Goal: Information Seeking & Learning: Check status

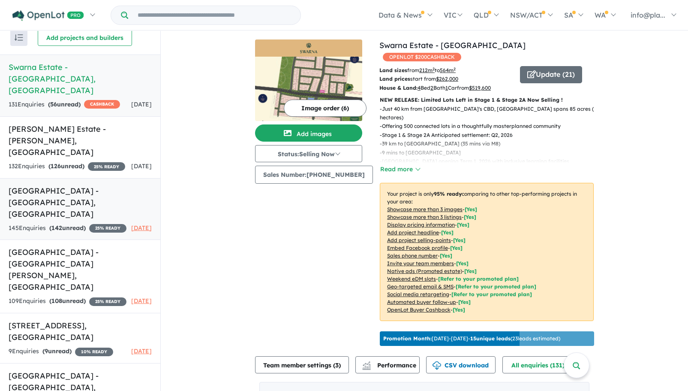
scroll to position [100, 0]
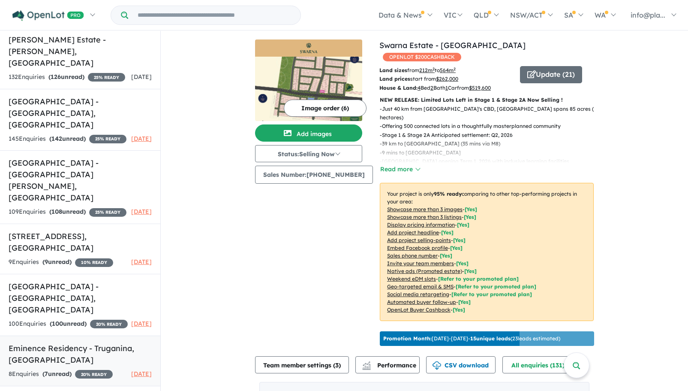
click at [65, 370] on strong "( 7 unread)" at bounding box center [56, 374] width 29 height 8
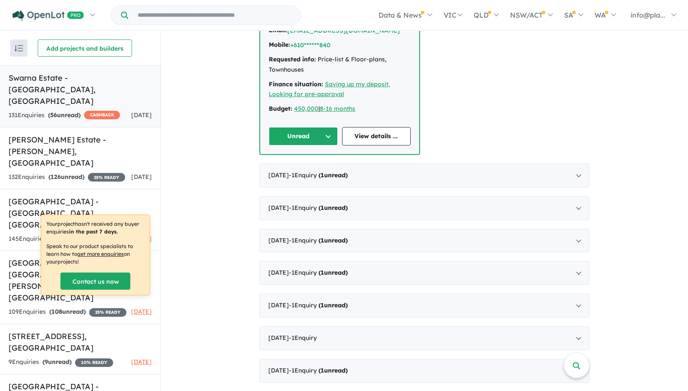
click at [54, 77] on h5 "Swarna Estate - [GEOGRAPHIC_DATA] , [GEOGRAPHIC_DATA]" at bounding box center [80, 89] width 143 height 35
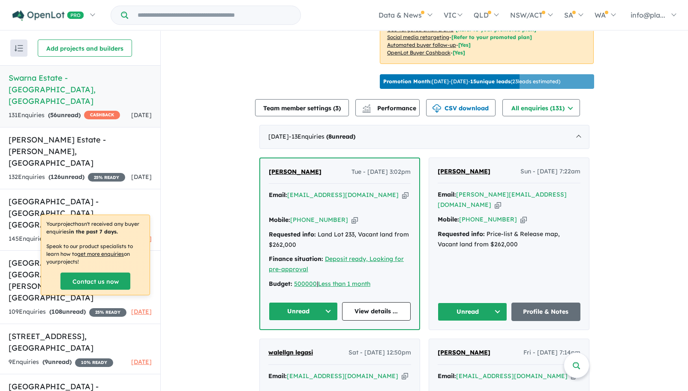
scroll to position [257, 0]
click at [358, 254] on u "Deposit ready, Looking for pre-approval" at bounding box center [336, 263] width 135 height 18
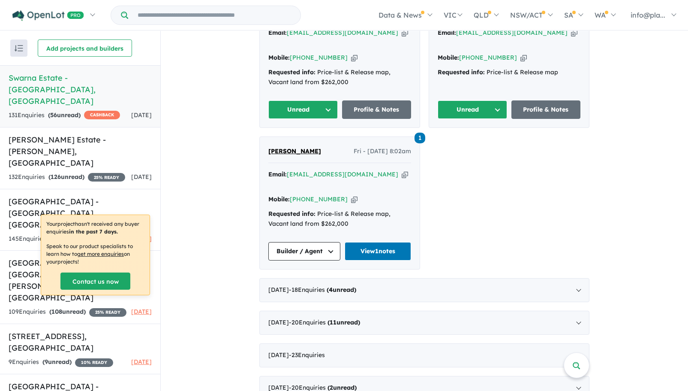
scroll to position [1251, 0]
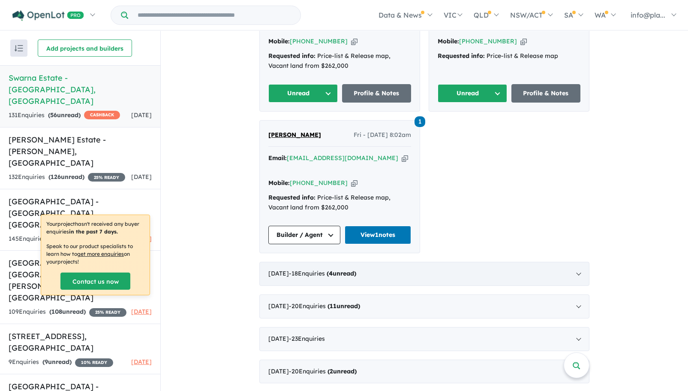
click at [292, 262] on div "[DATE] - 18 Enquir ies ( 4 unread)" at bounding box center [424, 274] width 330 height 24
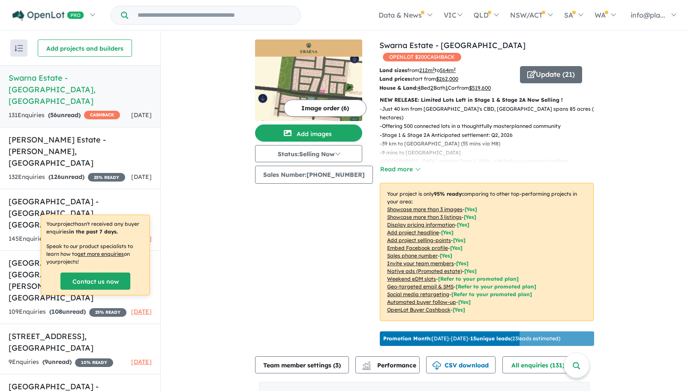
scroll to position [0, 0]
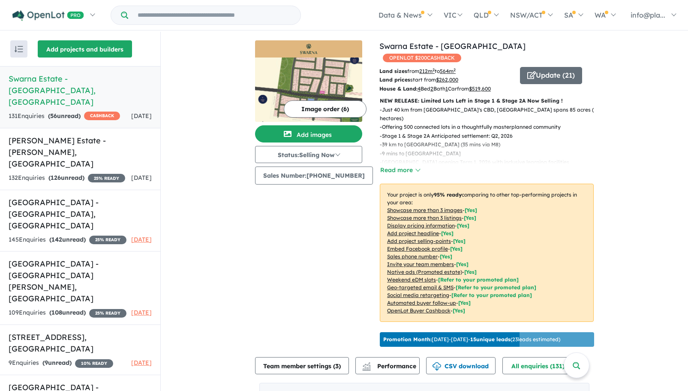
click at [95, 49] on button "Add projects and builders" at bounding box center [85, 48] width 94 height 17
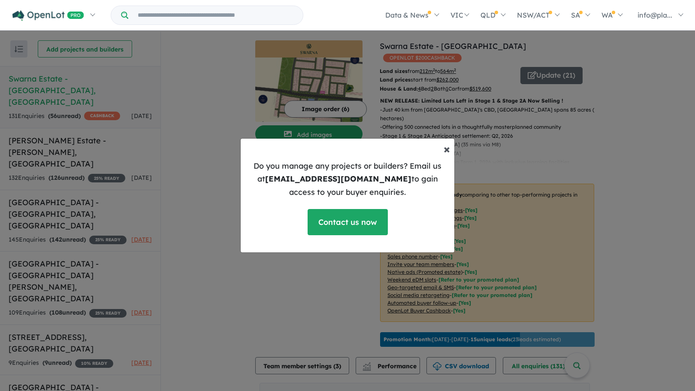
click at [447, 149] on span "×" at bounding box center [446, 148] width 6 height 15
